Goal: Task Accomplishment & Management: Complete application form

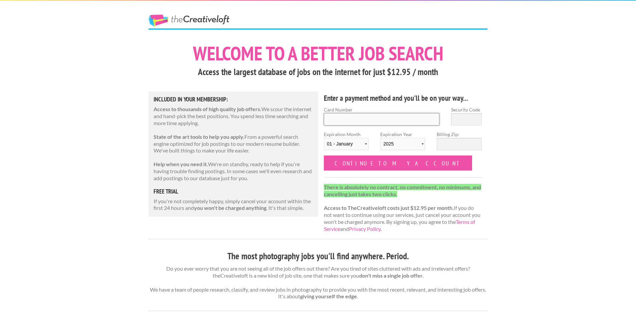
click at [409, 118] on input "Card Number" at bounding box center [381, 119] width 115 height 12
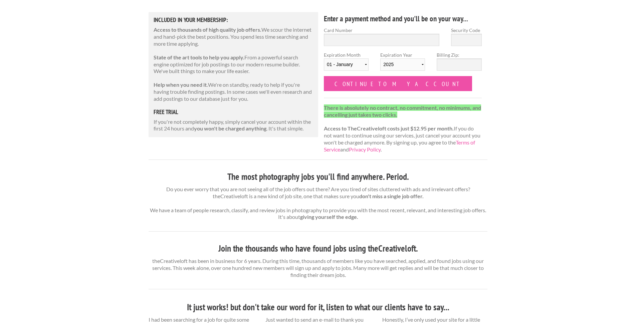
scroll to position [70, 0]
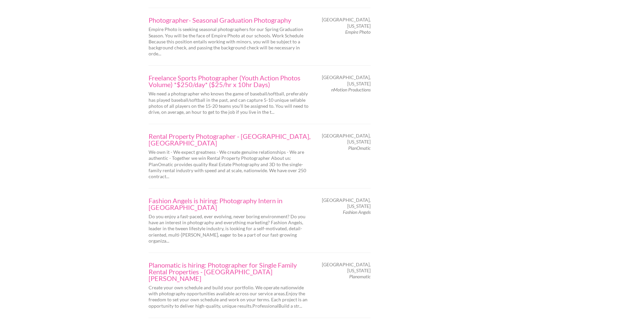
scroll to position [1066, 0]
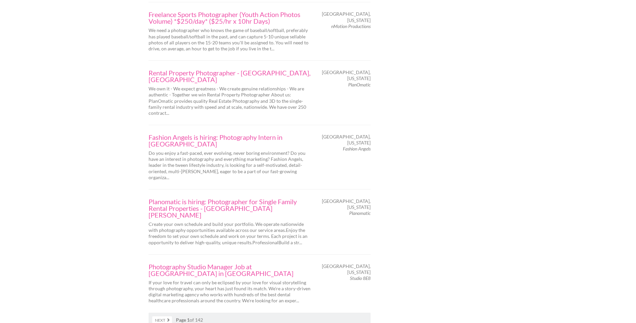
click at [168, 316] on link "Next" at bounding box center [162, 320] width 20 height 8
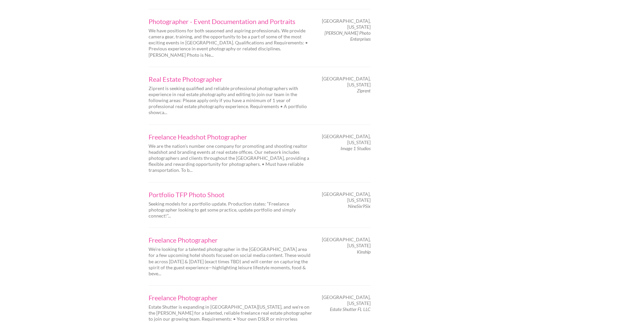
scroll to position [940, 0]
